Goal: Information Seeking & Learning: Find specific page/section

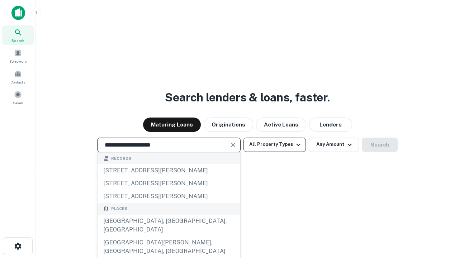
click at [168, 236] on div "[GEOGRAPHIC_DATA], [GEOGRAPHIC_DATA], [GEOGRAPHIC_DATA]" at bounding box center [168, 226] width 143 height 22
click at [274, 144] on button "All Property Types" at bounding box center [274, 145] width 62 height 14
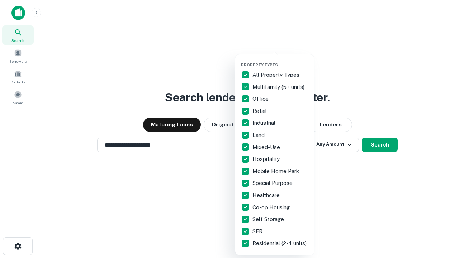
type input "**********"
click at [280, 60] on button "button" at bounding box center [280, 60] width 79 height 0
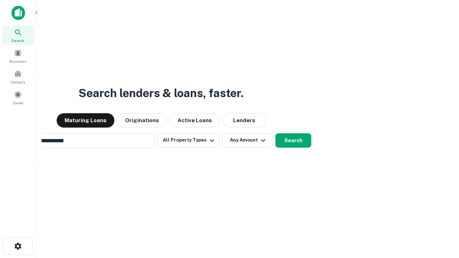
scroll to position [11, 0]
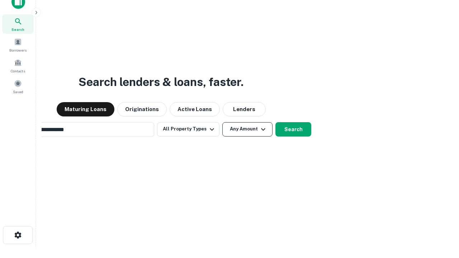
click at [222, 122] on button "Any Amount" at bounding box center [247, 129] width 50 height 14
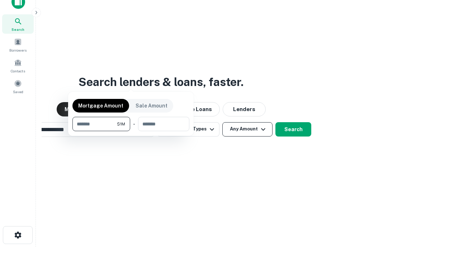
scroll to position [11, 0]
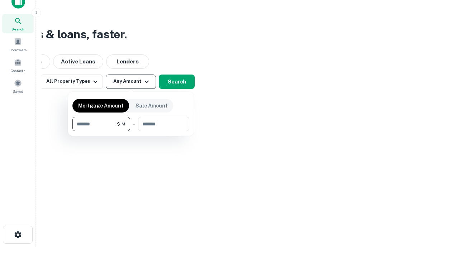
type input "*******"
click at [131, 131] on button "button" at bounding box center [130, 131] width 117 height 0
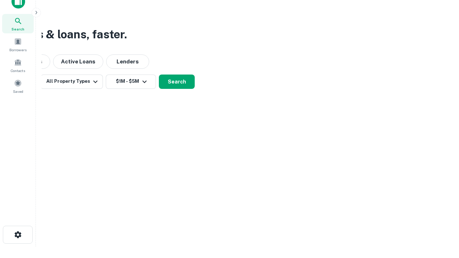
scroll to position [11, 0]
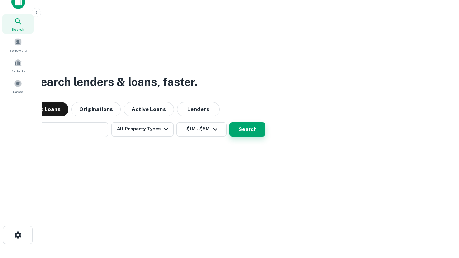
click at [229, 122] on button "Search" at bounding box center [247, 129] width 36 height 14
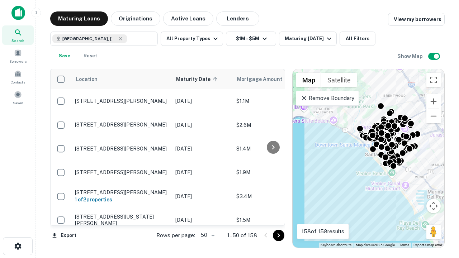
click at [206, 235] on body "Search Borrowers Contacts Saved Maturing Loans Originations Active Loans Lender…" at bounding box center [229, 129] width 459 height 258
click at [207, 217] on li "25" at bounding box center [206, 217] width 21 height 13
